Goal: Task Accomplishment & Management: Manage account settings

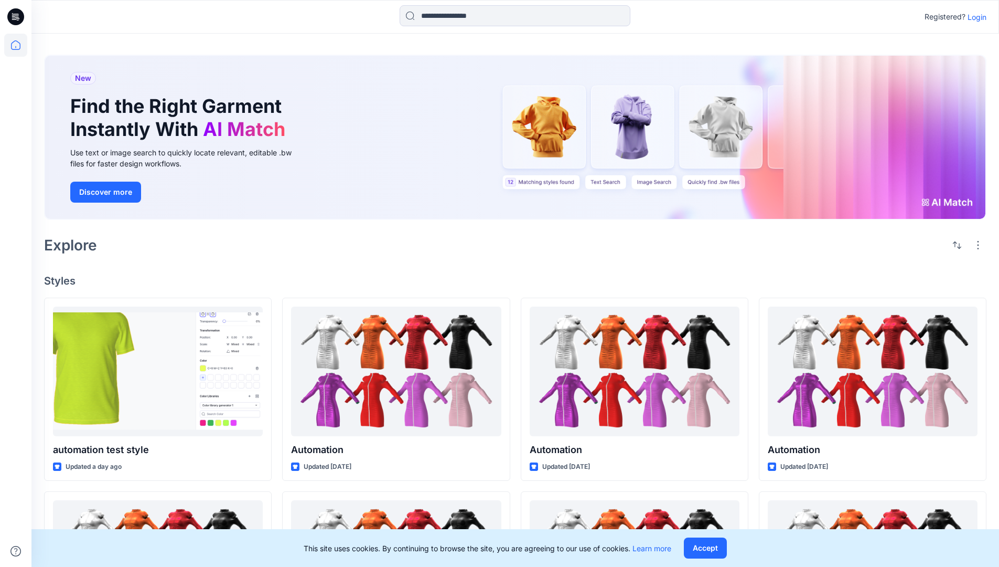
click at [975, 17] on p "Login" at bounding box center [977, 17] width 19 height 11
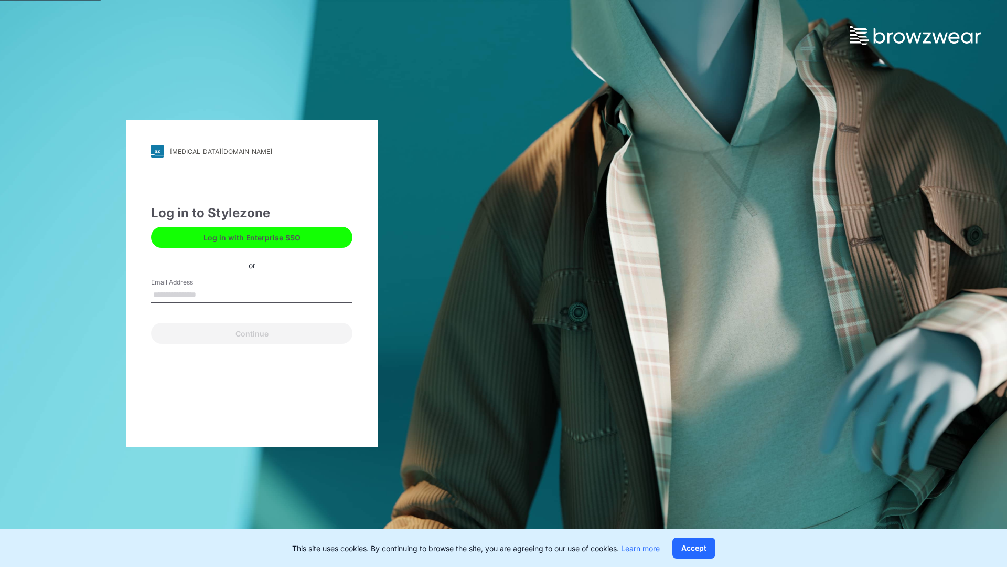
click at [207, 294] on input "Email Address" at bounding box center [251, 295] width 201 height 16
type input "**********"
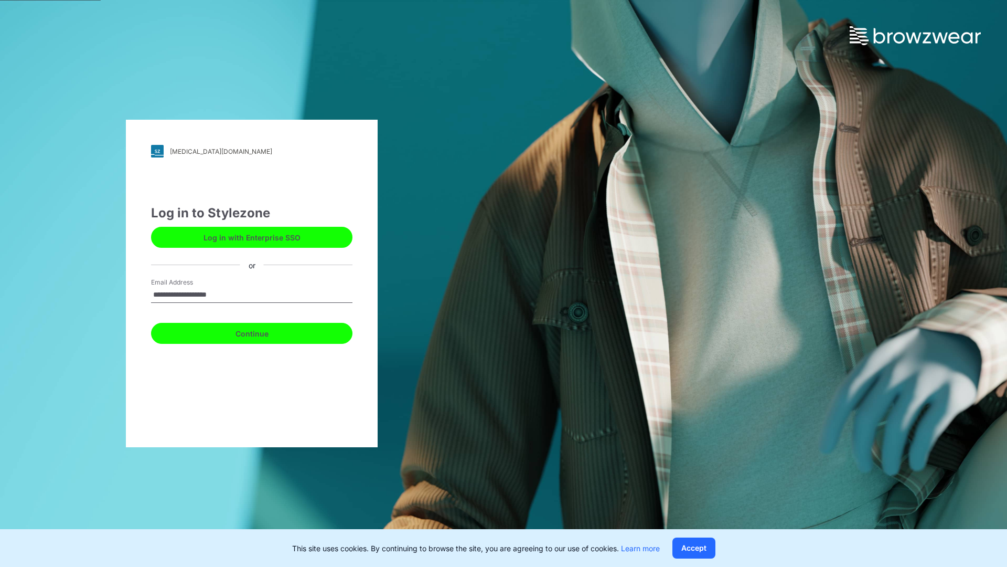
click at [263, 332] on button "Continue" at bounding box center [251, 333] width 201 height 21
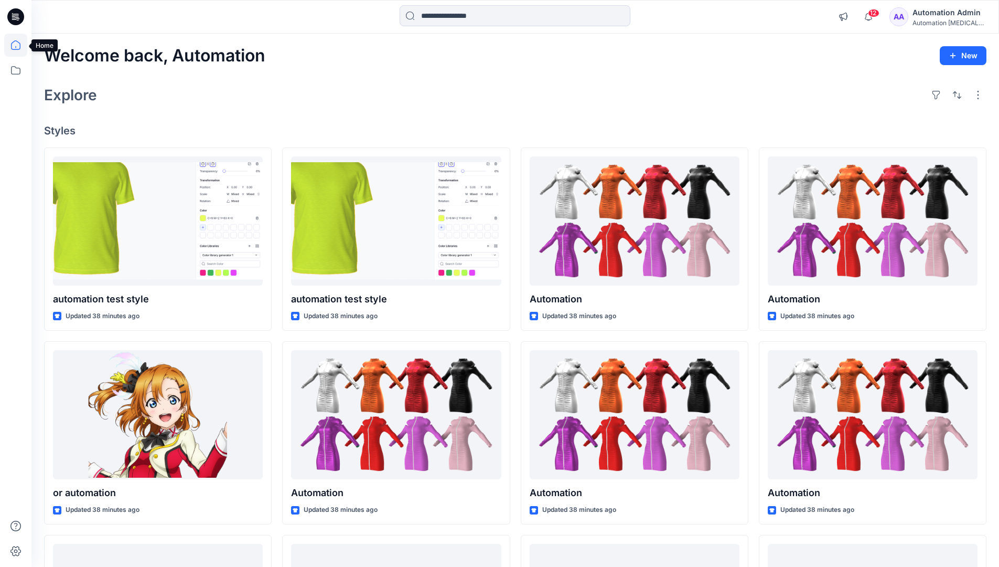
click at [20, 45] on icon at bounding box center [15, 44] width 9 height 9
click at [19, 70] on icon at bounding box center [15, 70] width 23 height 23
